Goal: Task Accomplishment & Management: Use online tool/utility

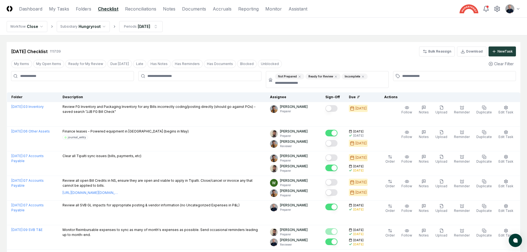
scroll to position [138, 0]
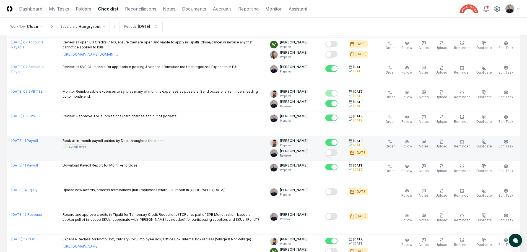
click at [335, 154] on button "Mark complete" at bounding box center [332, 153] width 12 height 7
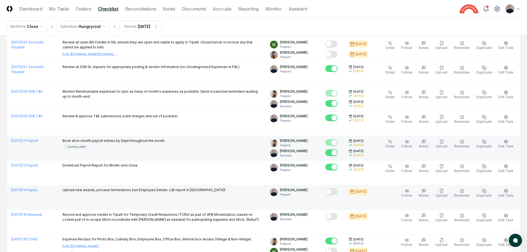
click at [338, 195] on div at bounding box center [332, 192] width 12 height 7
click at [335, 194] on button "Mark complete" at bounding box center [332, 192] width 12 height 7
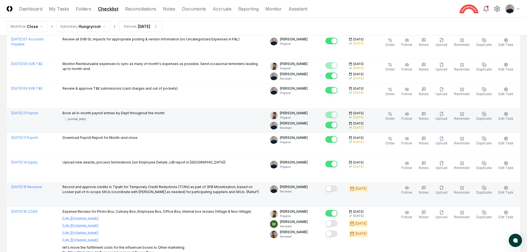
click at [336, 189] on button "Mark complete" at bounding box center [332, 189] width 12 height 7
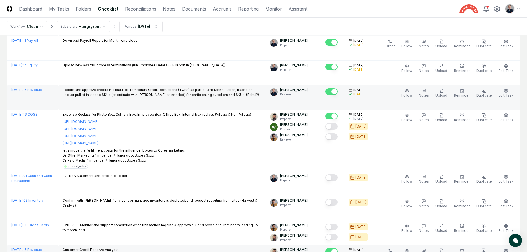
scroll to position [332, 0]
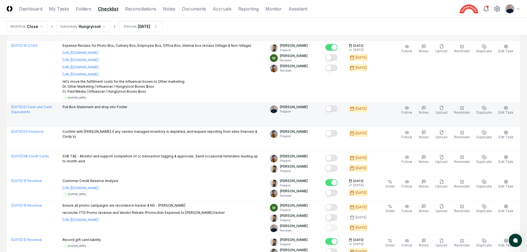
click at [336, 110] on button "Mark complete" at bounding box center [332, 108] width 12 height 7
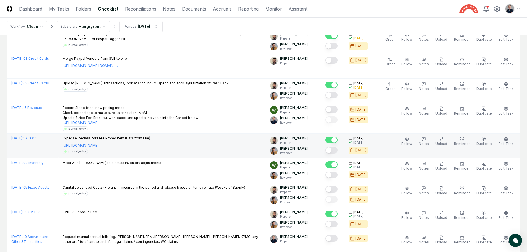
scroll to position [692, 0]
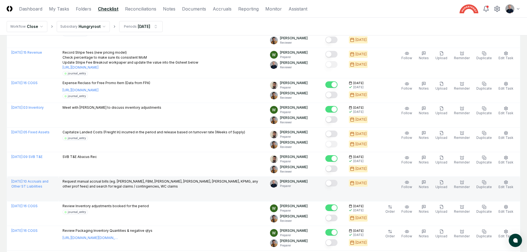
click at [338, 184] on button "Mark complete" at bounding box center [332, 183] width 12 height 7
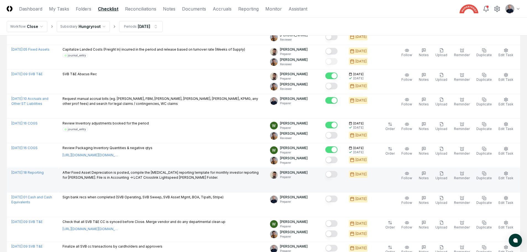
scroll to position [775, 0]
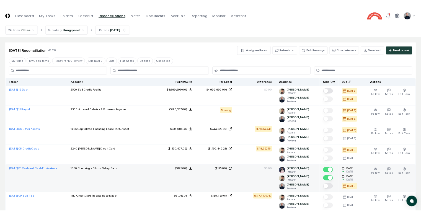
scroll to position [28, 0]
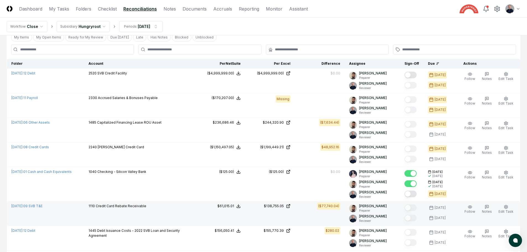
click at [329, 214] on td "($77,740.04)" at bounding box center [320, 214] width 50 height 25
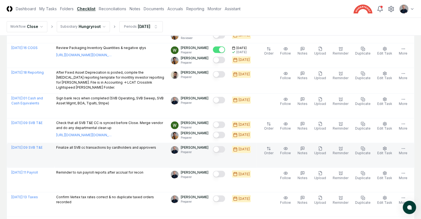
scroll to position [898, 0]
click at [218, 146] on button "Mark complete" at bounding box center [219, 149] width 12 height 7
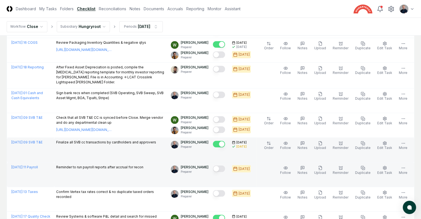
scroll to position [904, 0]
